Goal: Information Seeking & Learning: Compare options

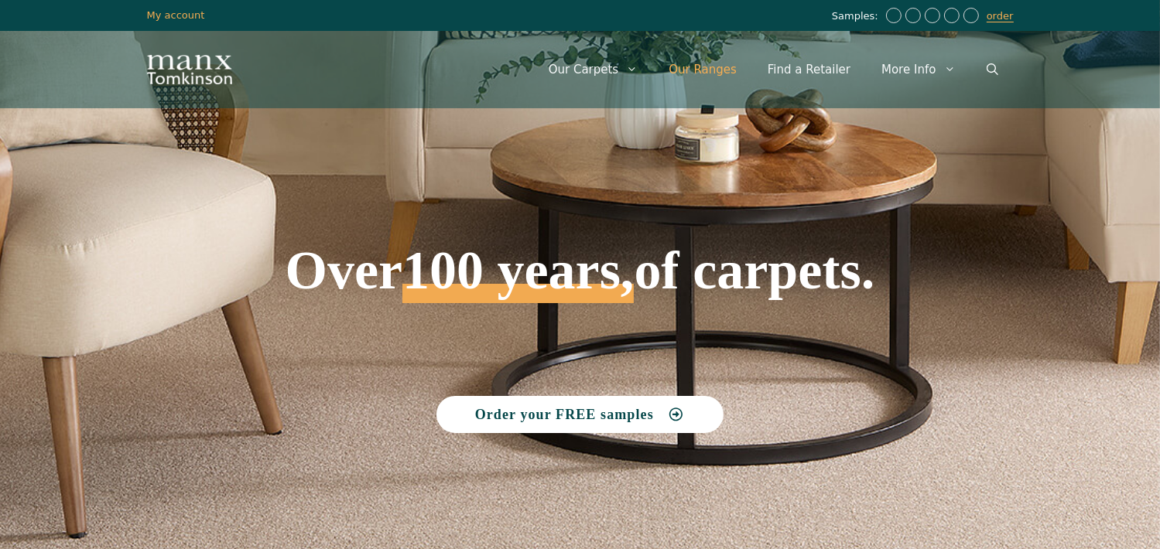
click at [717, 60] on link "Our Ranges" at bounding box center [702, 69] width 99 height 46
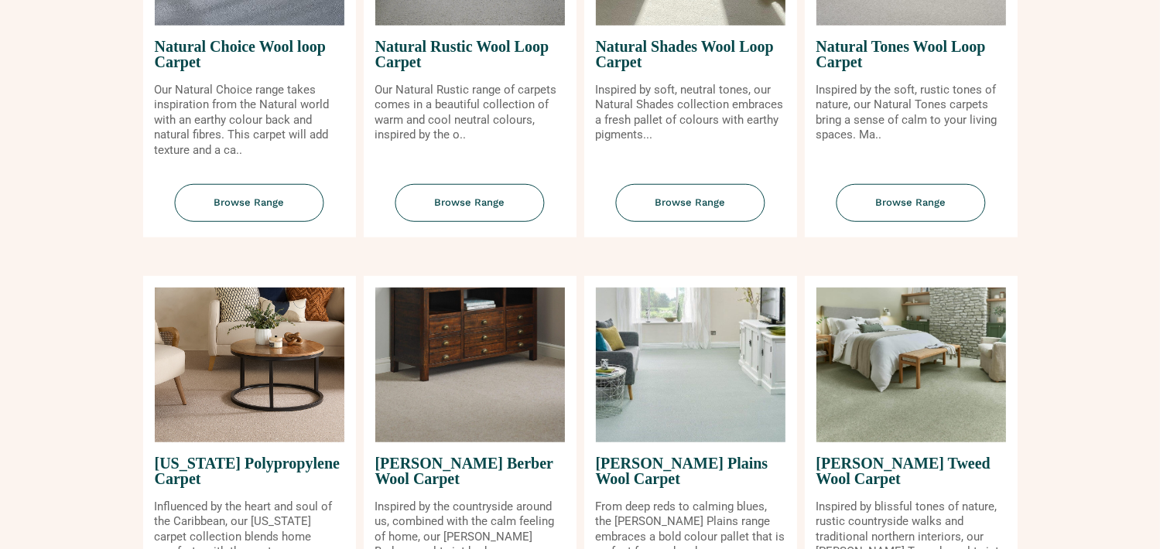
scroll to position [1238, 0]
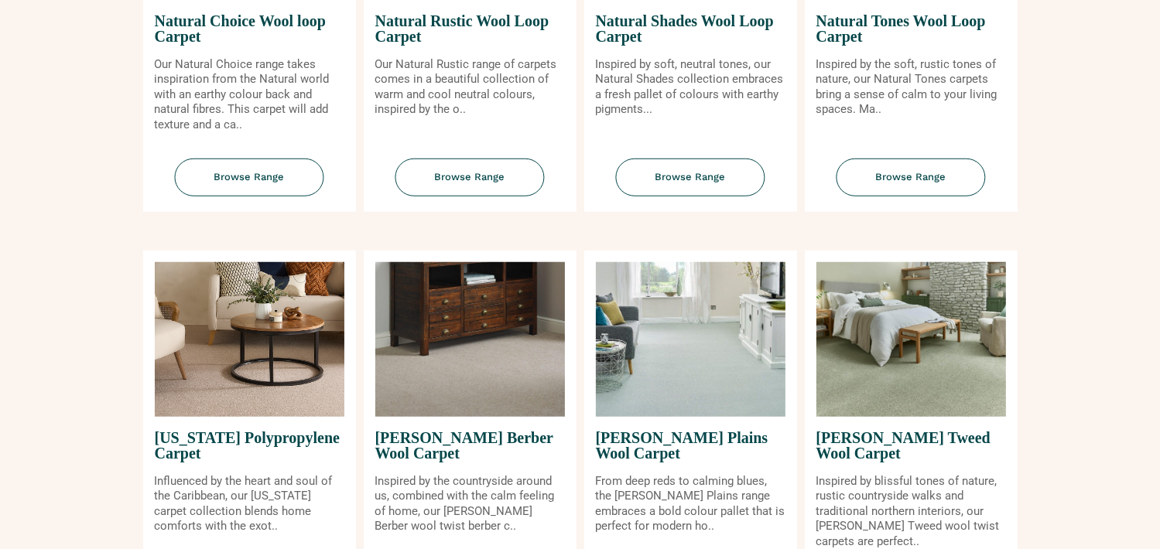
click at [699, 337] on img at bounding box center [691, 339] width 190 height 155
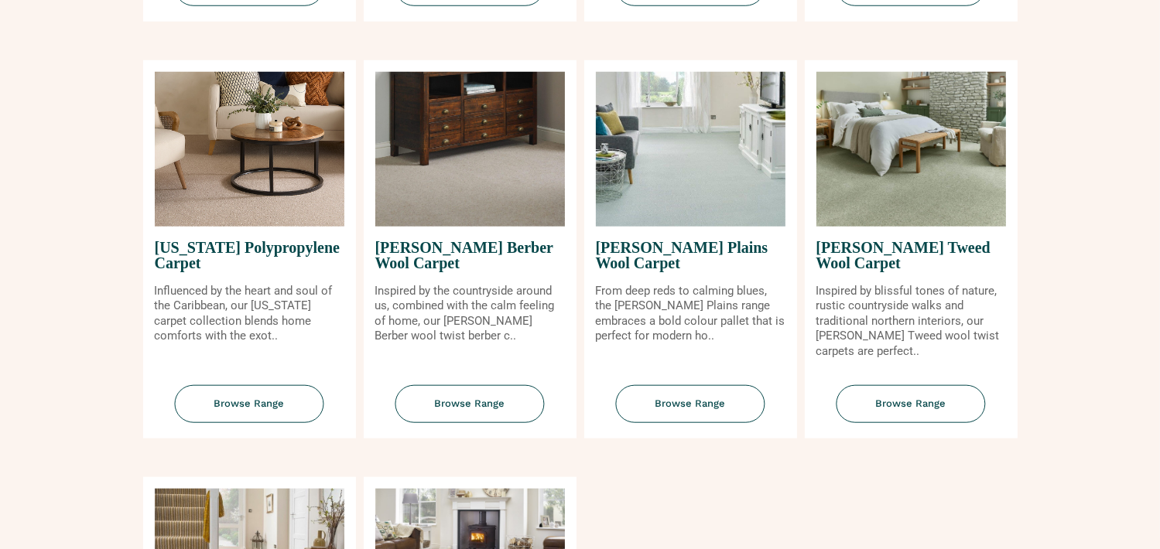
scroll to position [1470, 0]
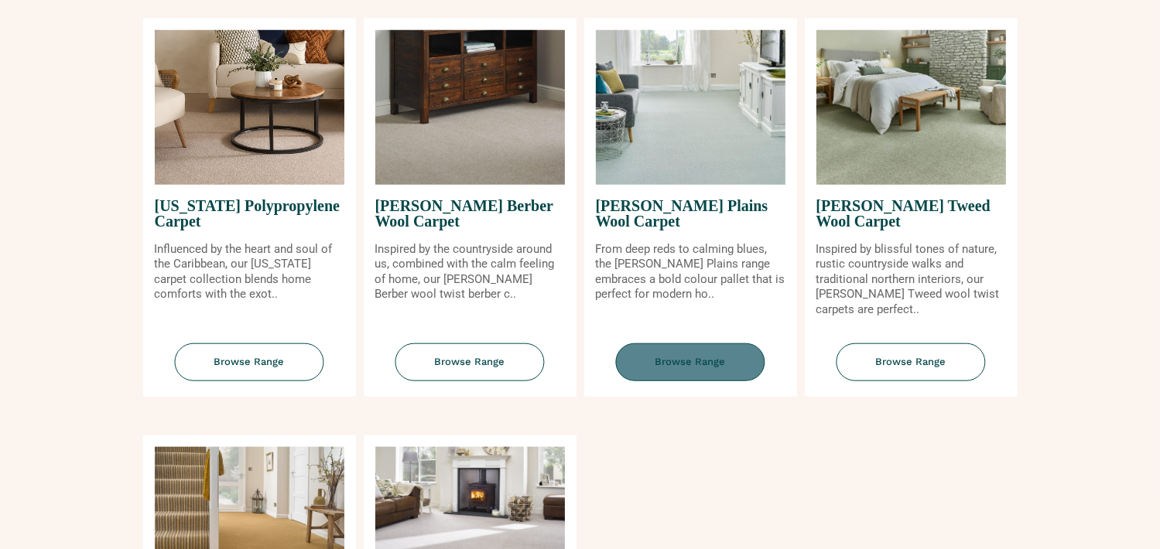
click at [679, 369] on span "Browse Range" at bounding box center [690, 363] width 149 height 38
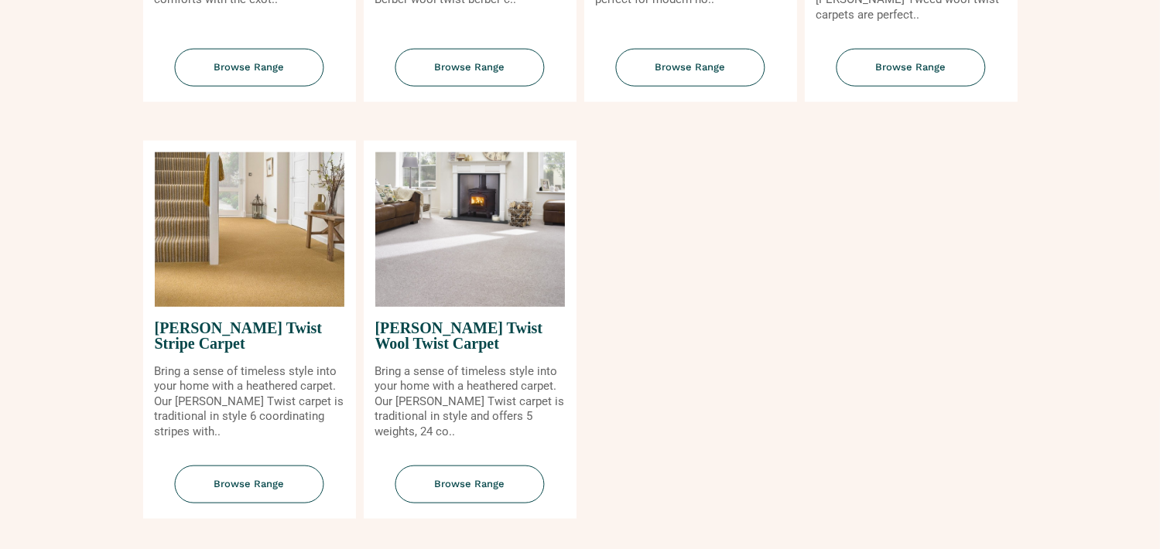
scroll to position [1857, 0]
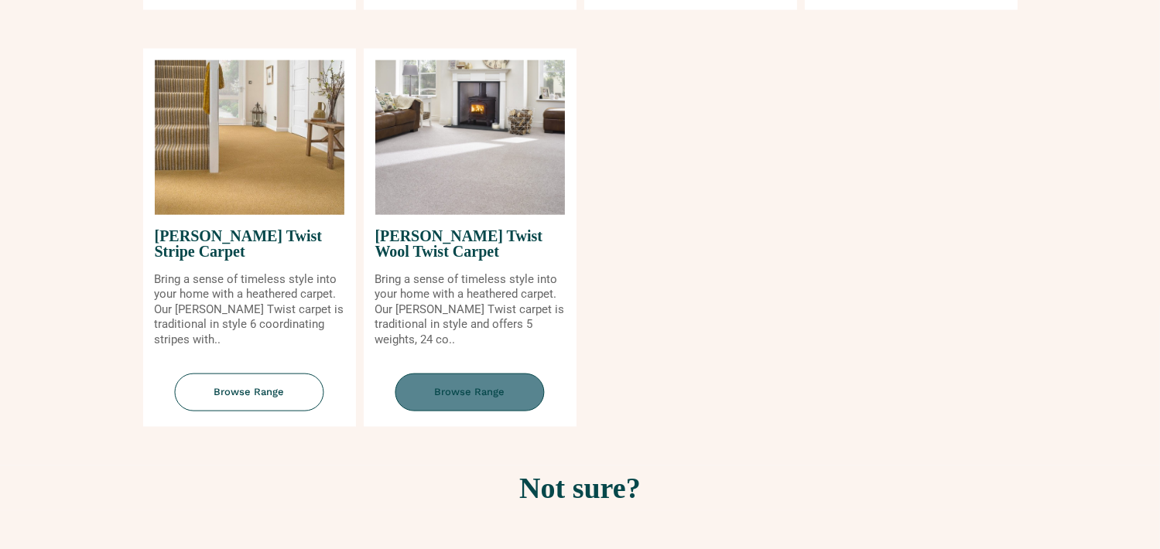
click at [474, 397] on span "Browse Range" at bounding box center [469, 393] width 149 height 38
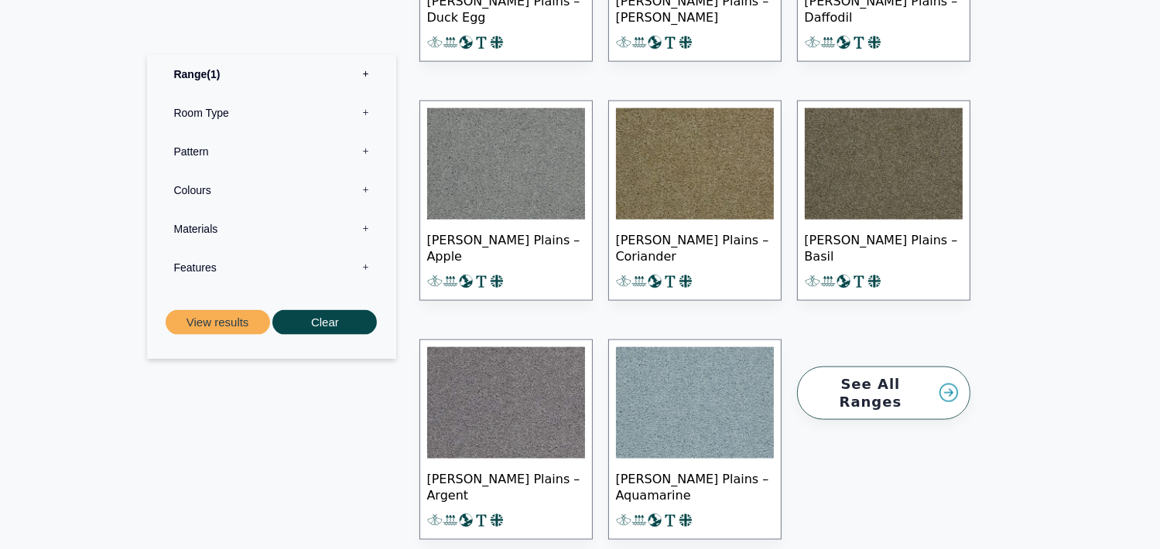
scroll to position [1742, 0]
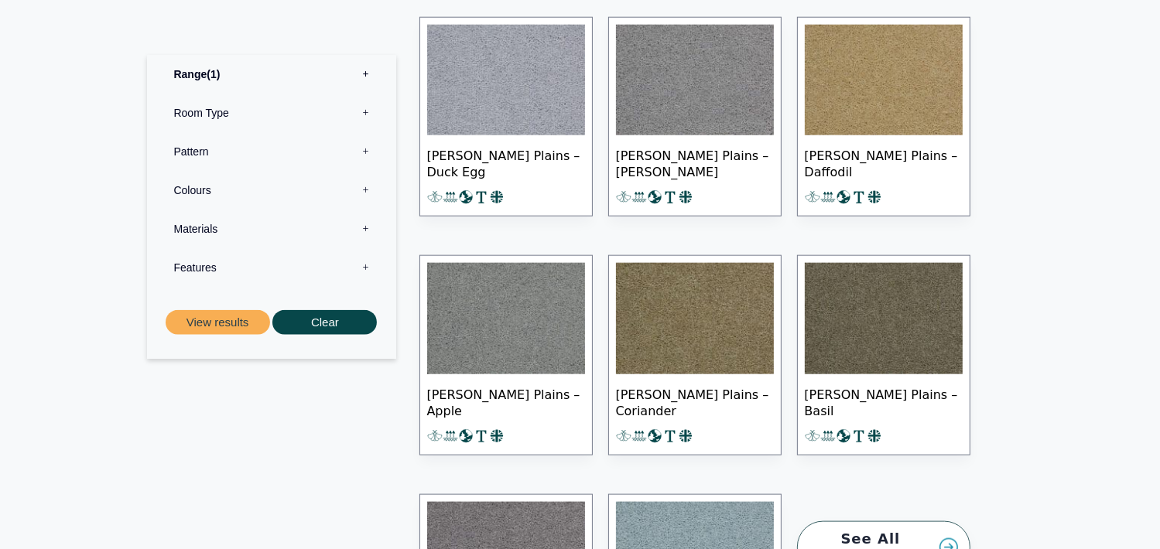
click at [201, 193] on label "Colours 0" at bounding box center [272, 189] width 226 height 39
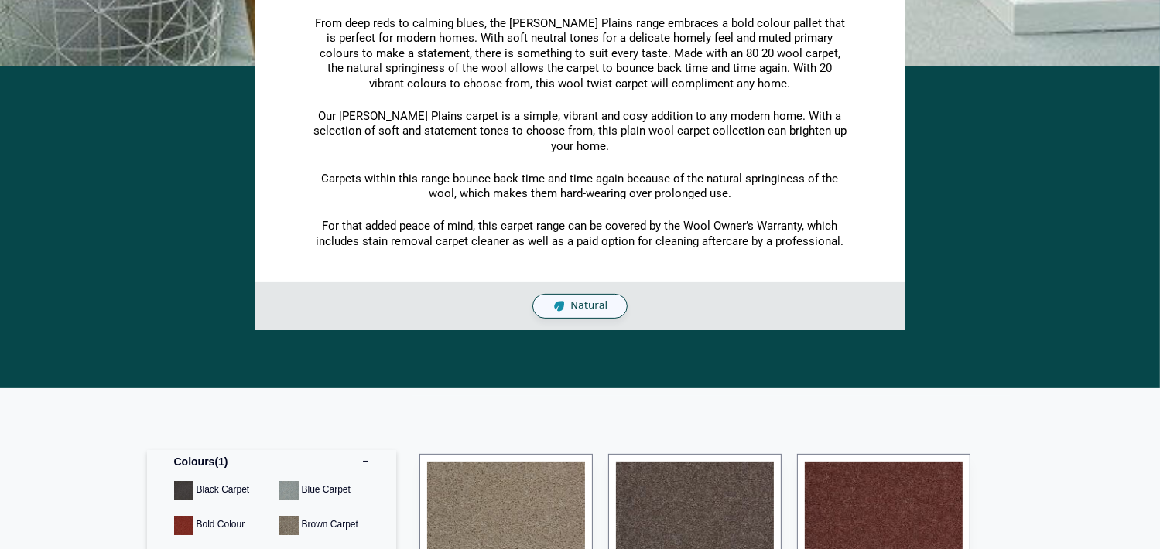
scroll to position [0, 0]
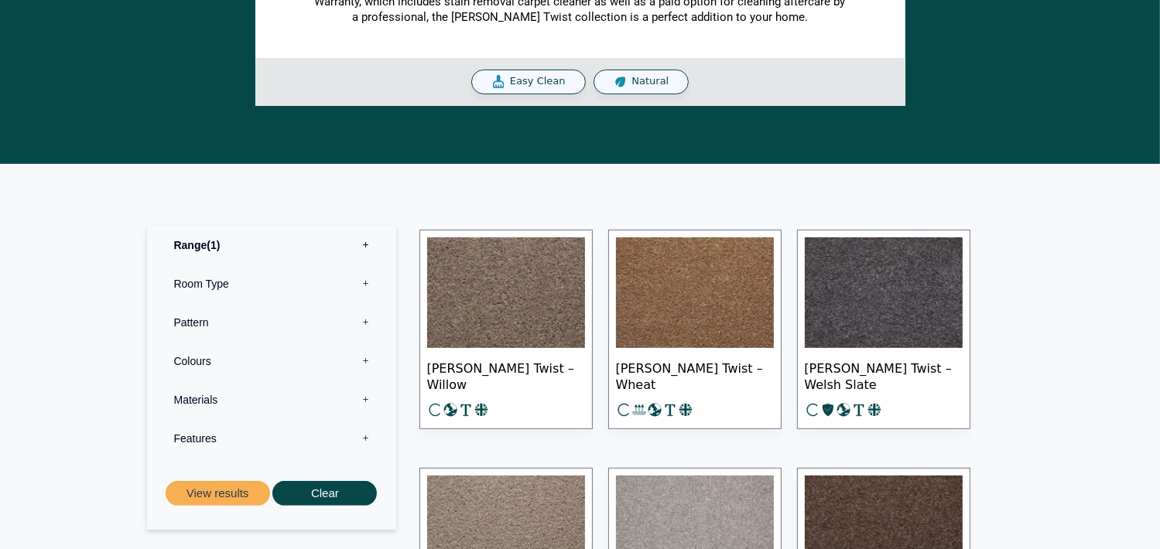
scroll to position [542, 0]
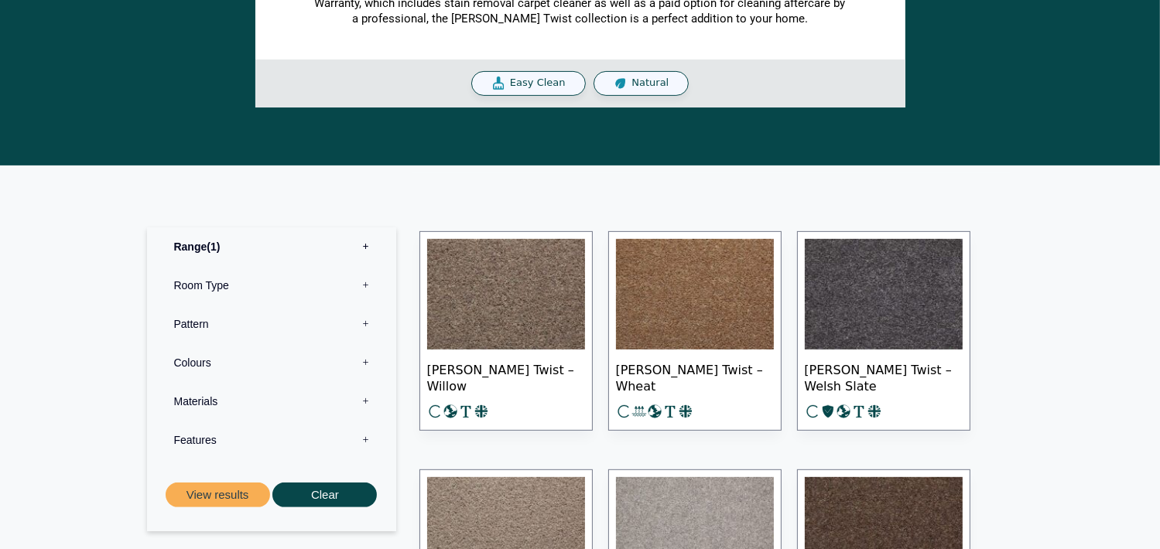
click at [204, 365] on label "Colours 0" at bounding box center [272, 363] width 226 height 39
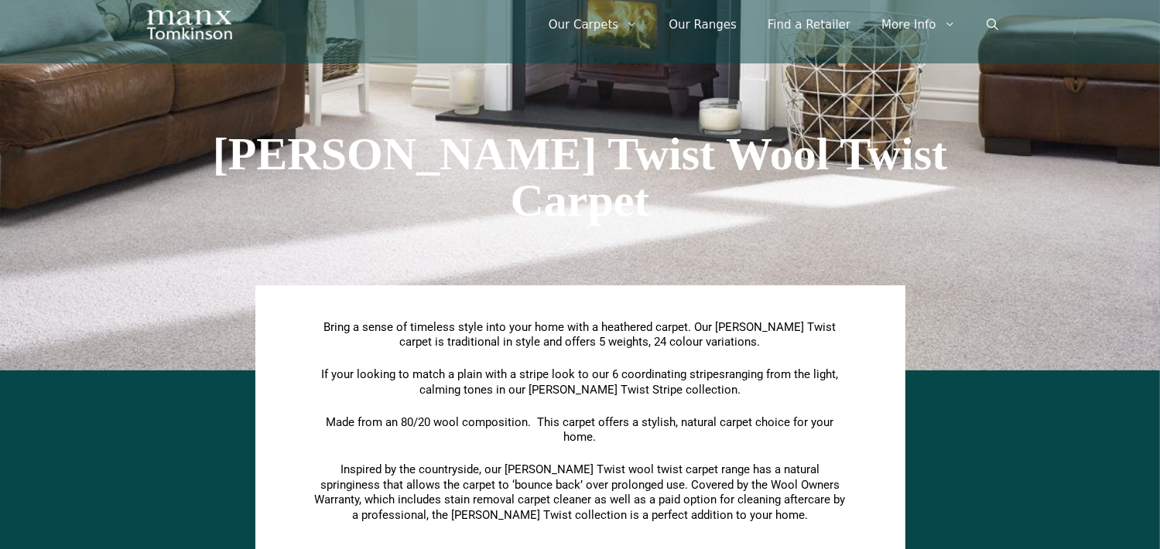
scroll to position [0, 0]
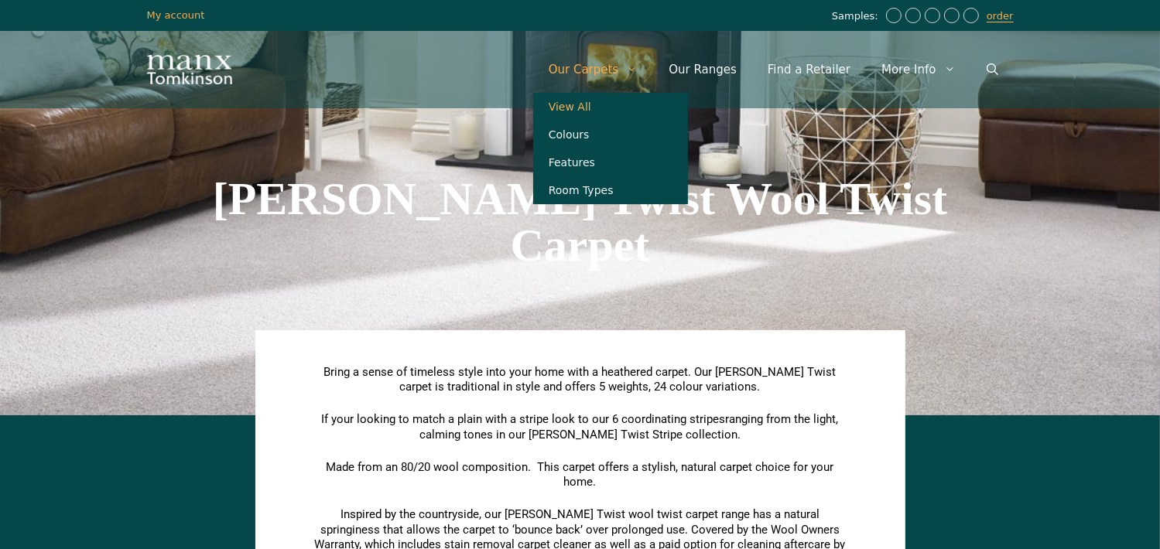
click at [604, 101] on link "View All" at bounding box center [610, 107] width 155 height 28
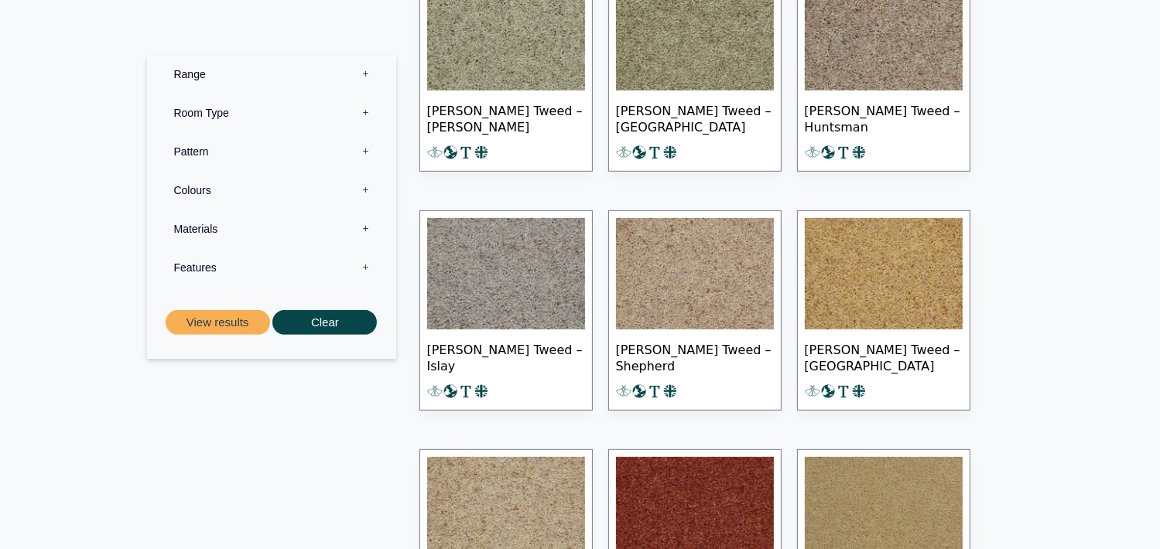
scroll to position [6577, 0]
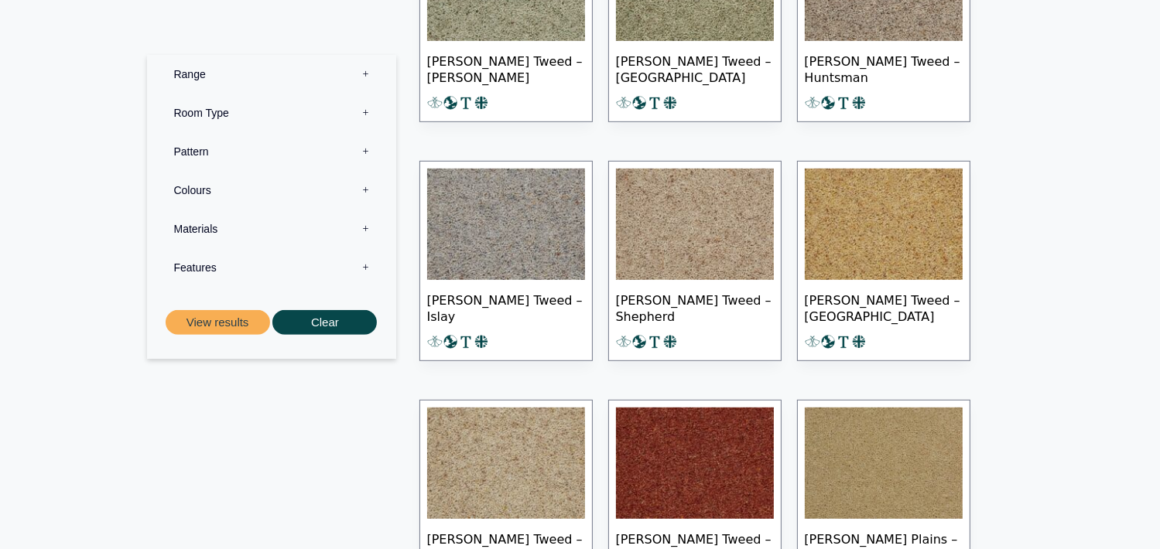
click at [869, 209] on img at bounding box center [884, 224] width 158 height 111
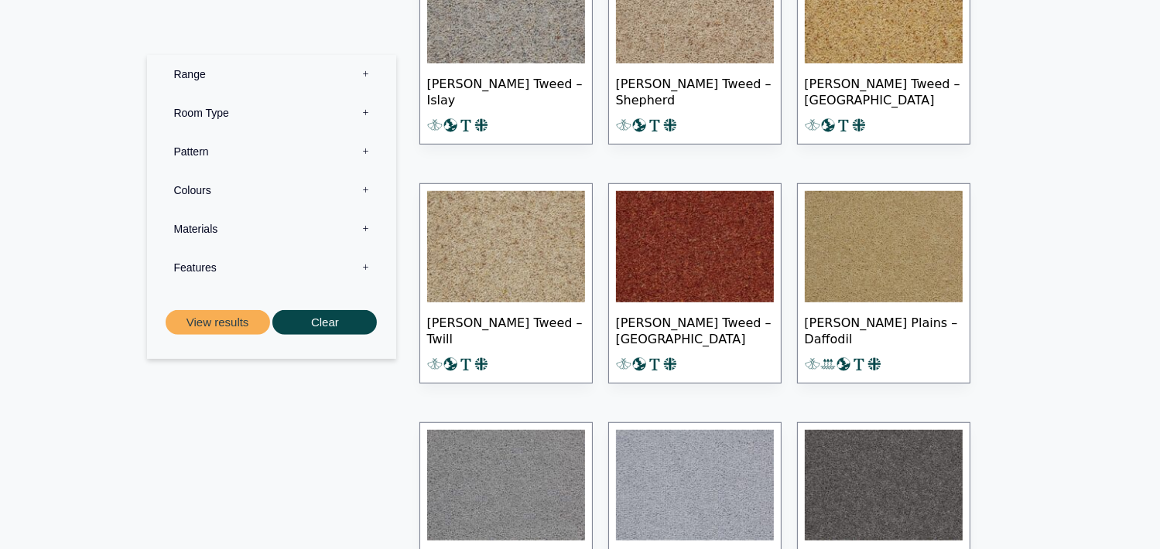
scroll to position [6809, 0]
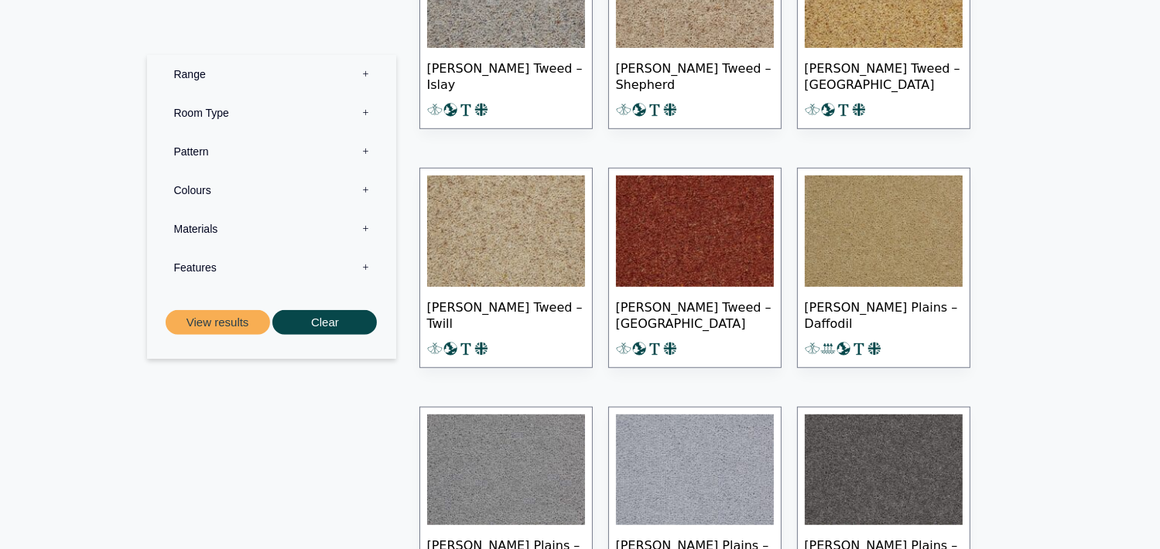
click at [879, 212] on img at bounding box center [884, 231] width 158 height 111
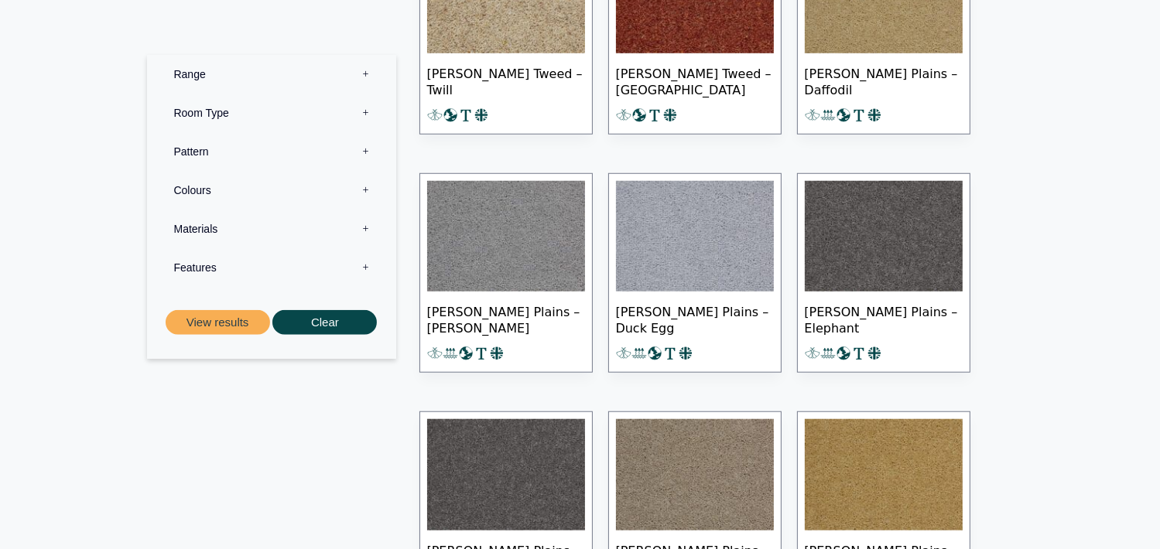
scroll to position [7118, 0]
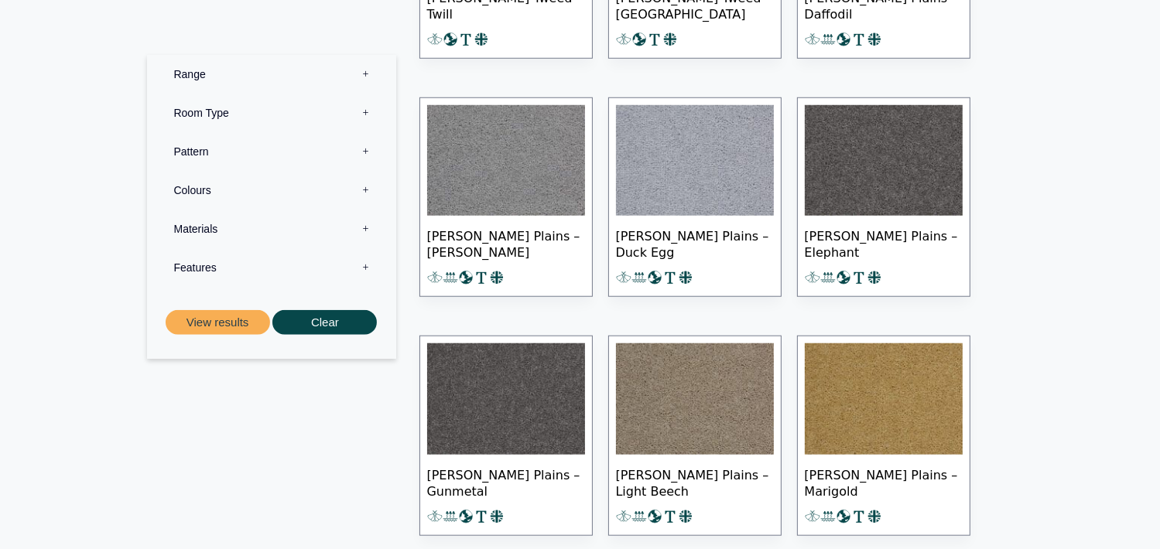
click at [882, 381] on img at bounding box center [884, 399] width 158 height 111
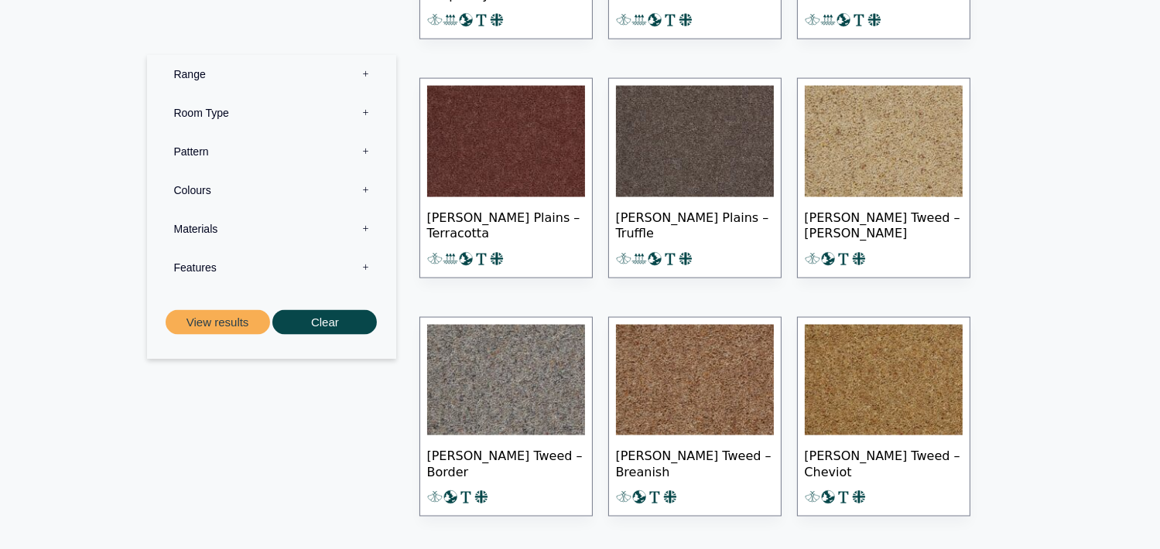
scroll to position [8124, 0]
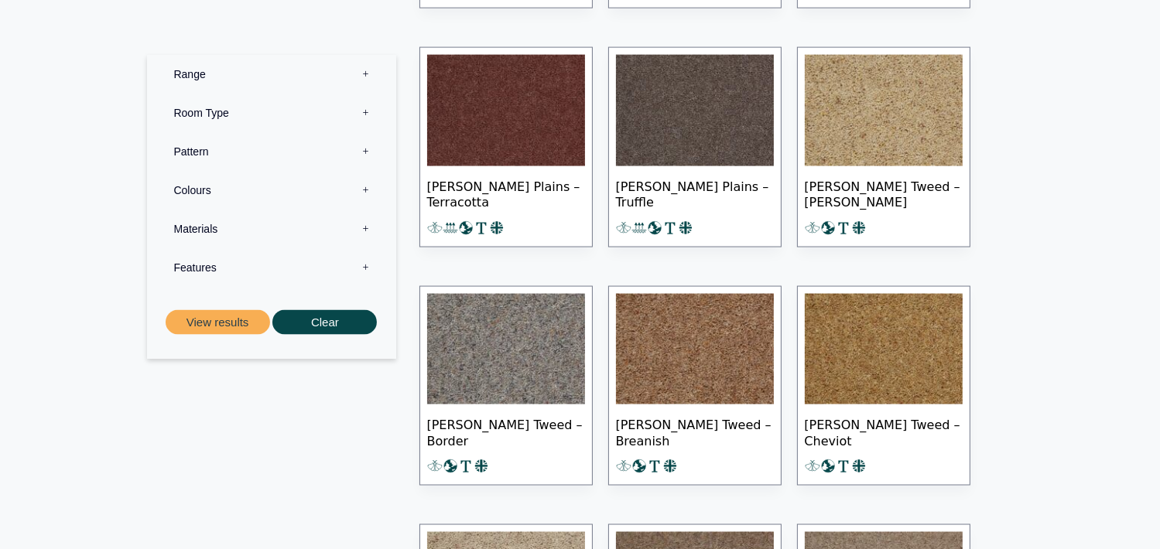
click at [924, 351] on img at bounding box center [884, 349] width 158 height 111
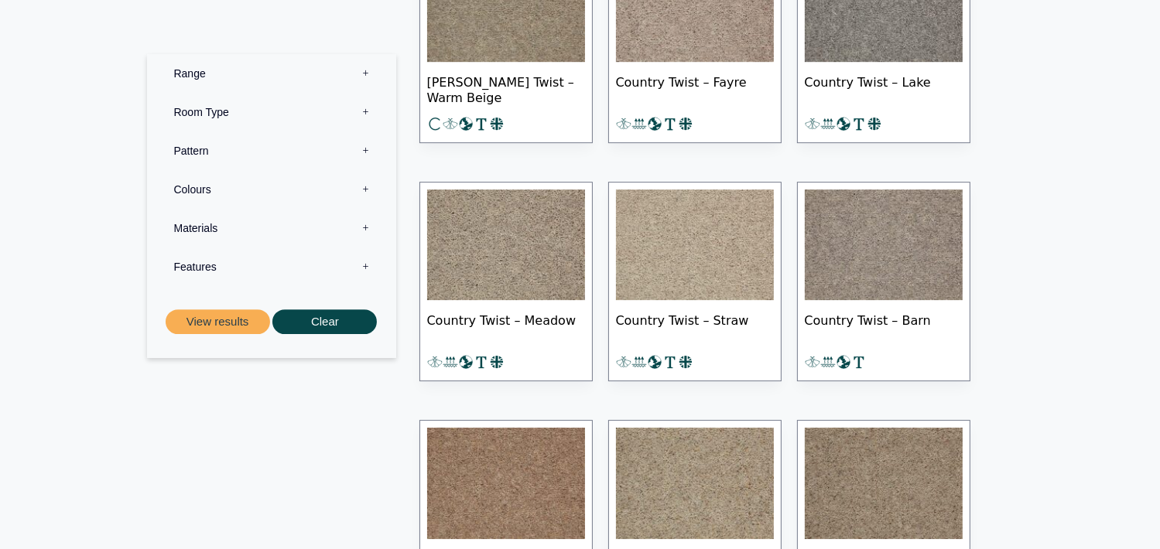
scroll to position [16403, 0]
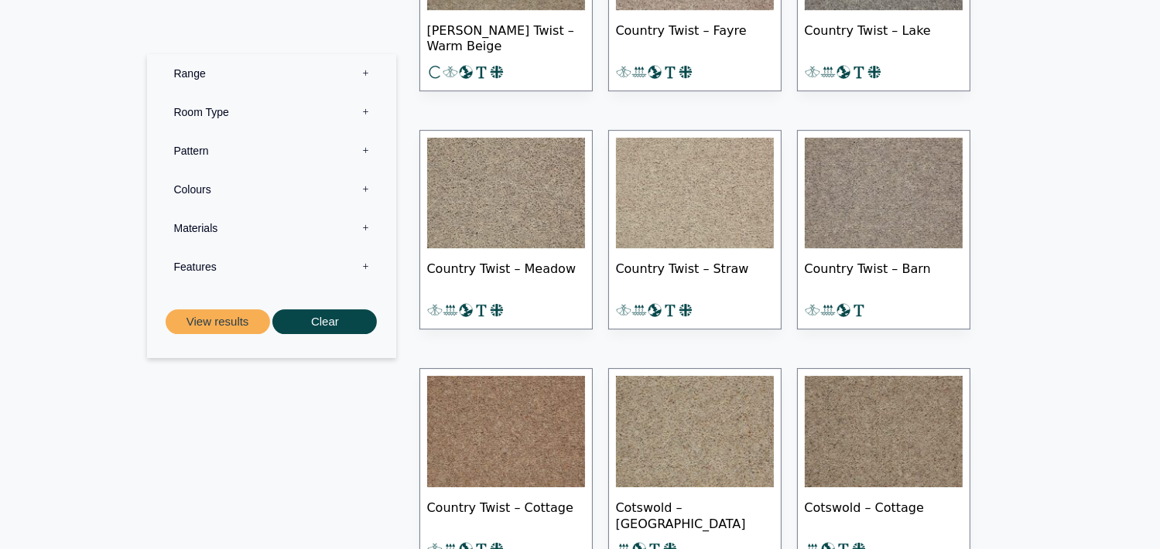
click at [686, 215] on img at bounding box center [695, 193] width 158 height 111
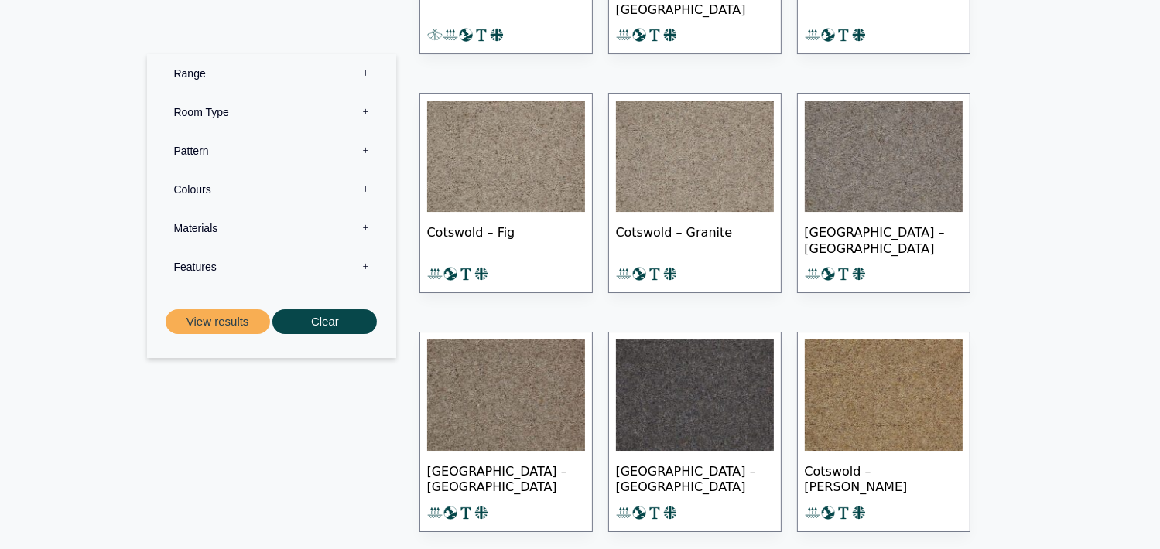
scroll to position [16945, 0]
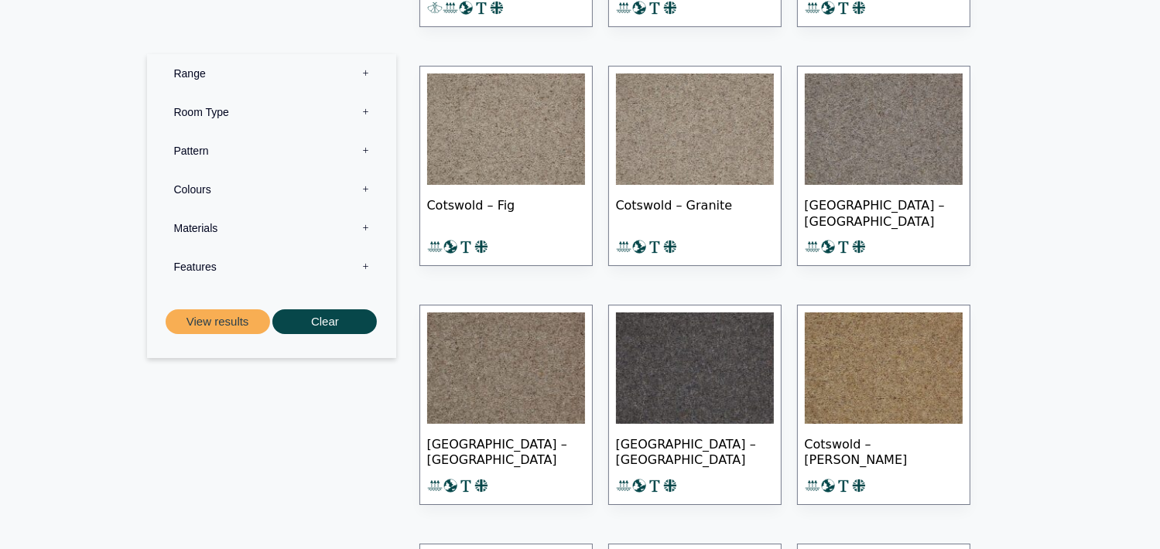
click at [889, 365] on img at bounding box center [884, 368] width 158 height 111
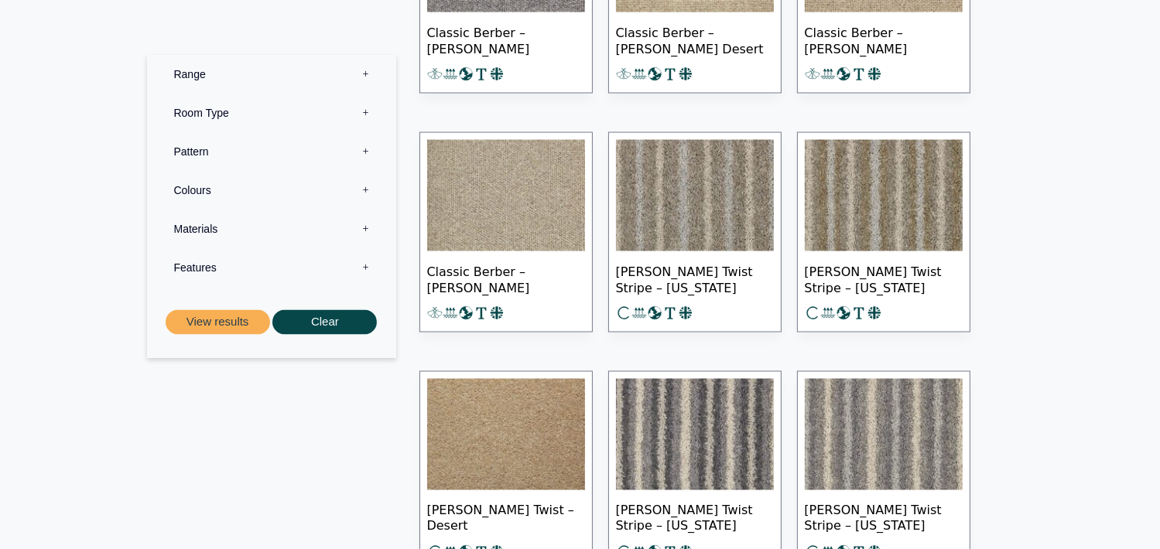
scroll to position [20195, 0]
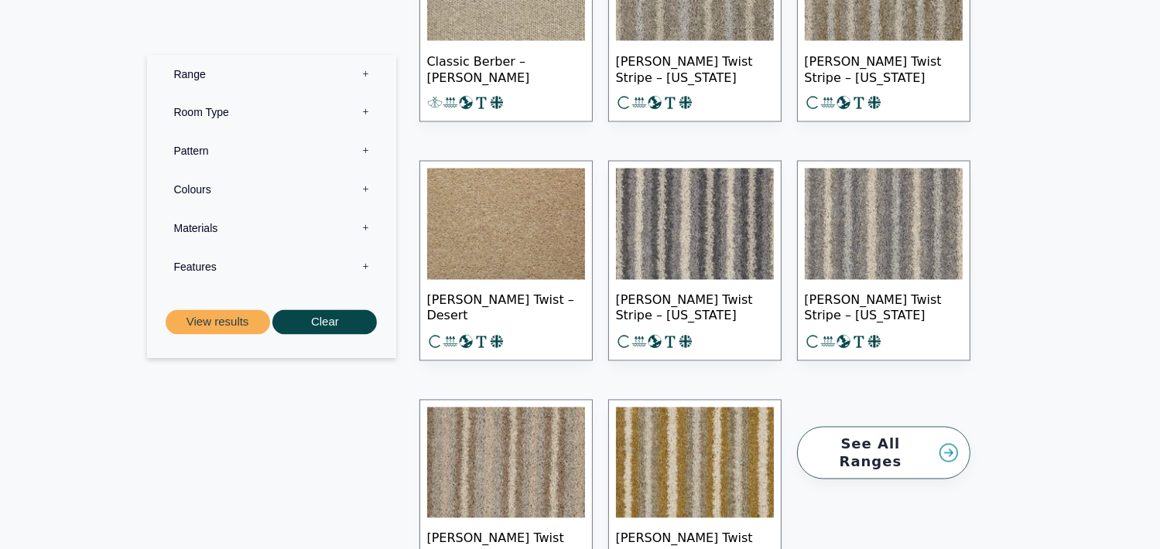
click at [502, 211] on img at bounding box center [506, 224] width 158 height 111
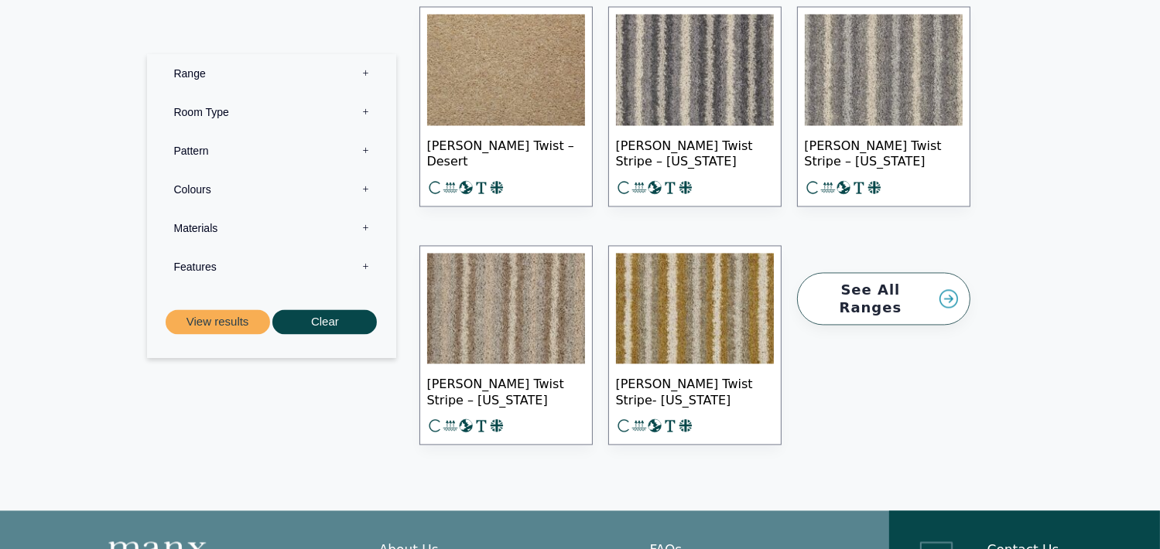
scroll to position [20272, 0]
